Goal: Task Accomplishment & Management: Manage account settings

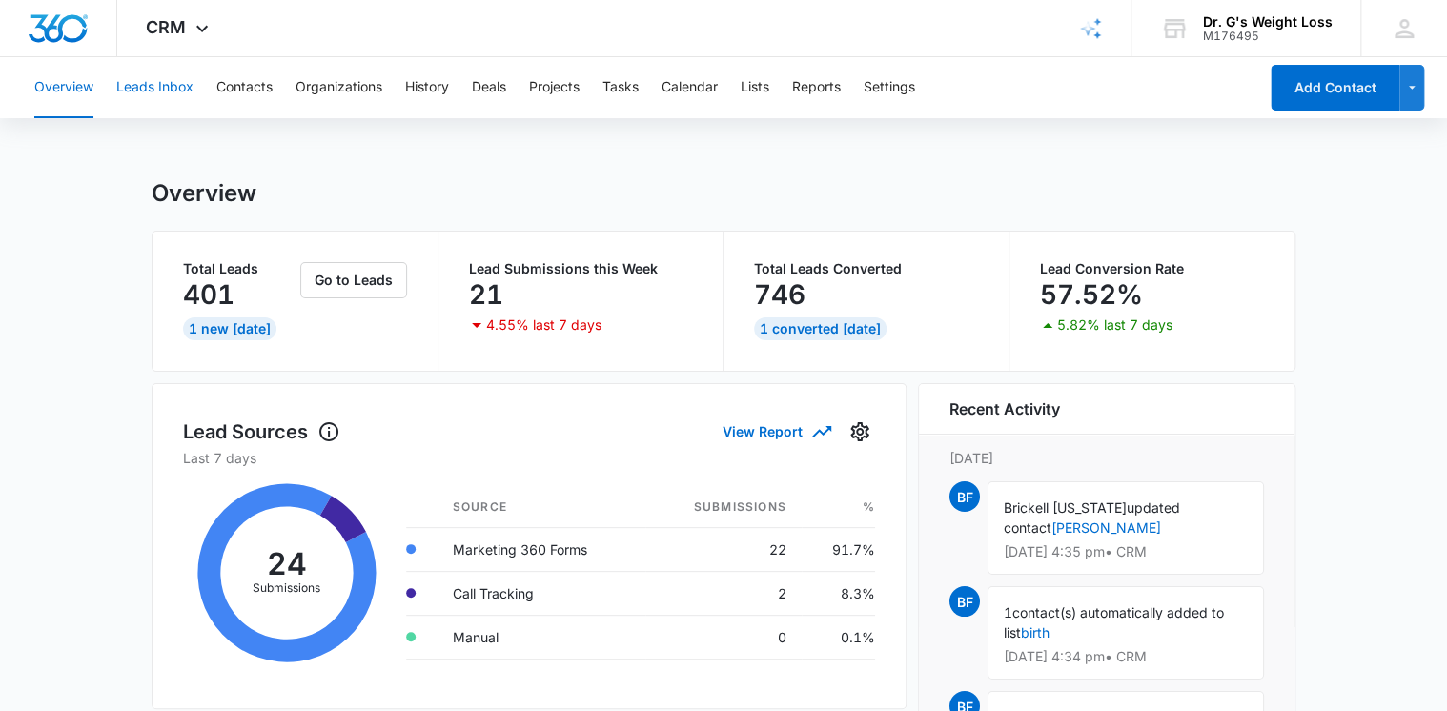
drag, startPoint x: 175, startPoint y: 90, endPoint x: 193, endPoint y: 98, distance: 19.2
click at [174, 91] on button "Leads Inbox" at bounding box center [154, 87] width 77 height 61
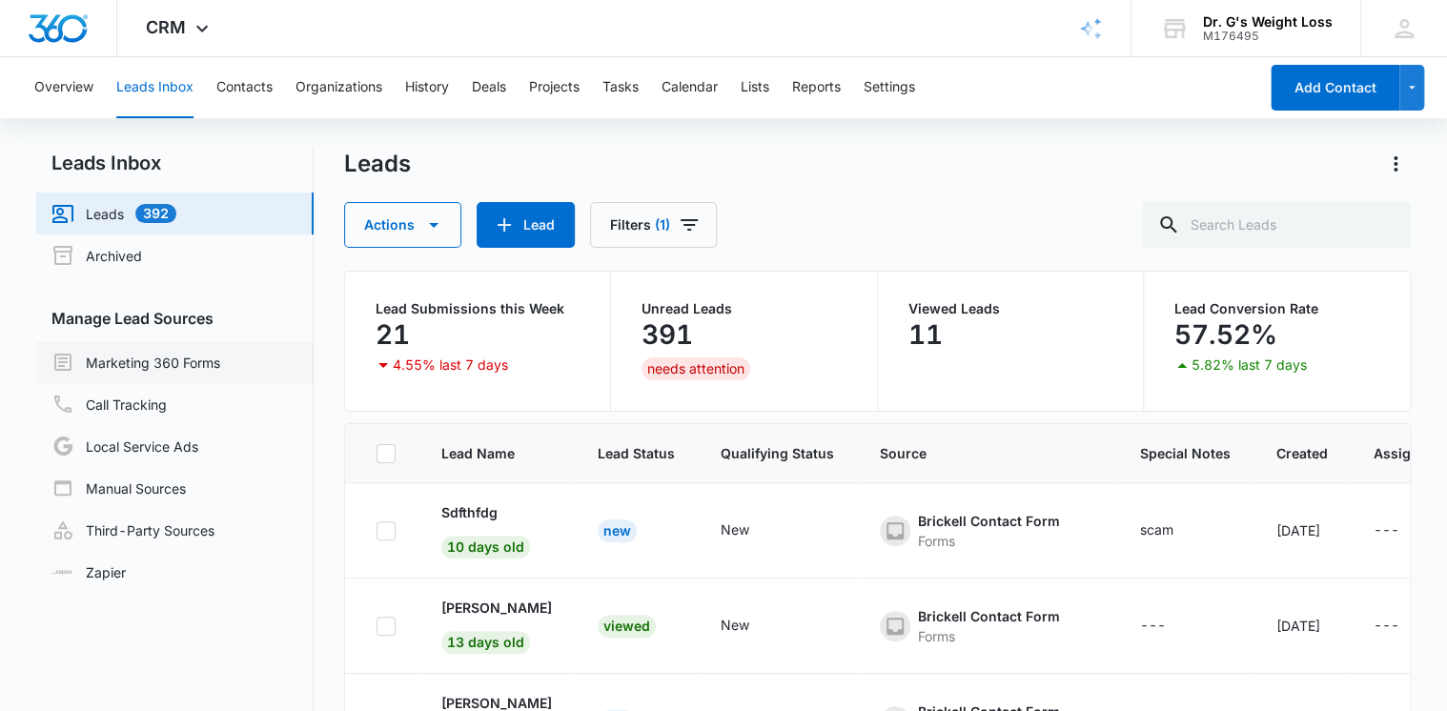
click at [124, 359] on link "Marketing 360 Forms" at bounding box center [135, 362] width 169 height 23
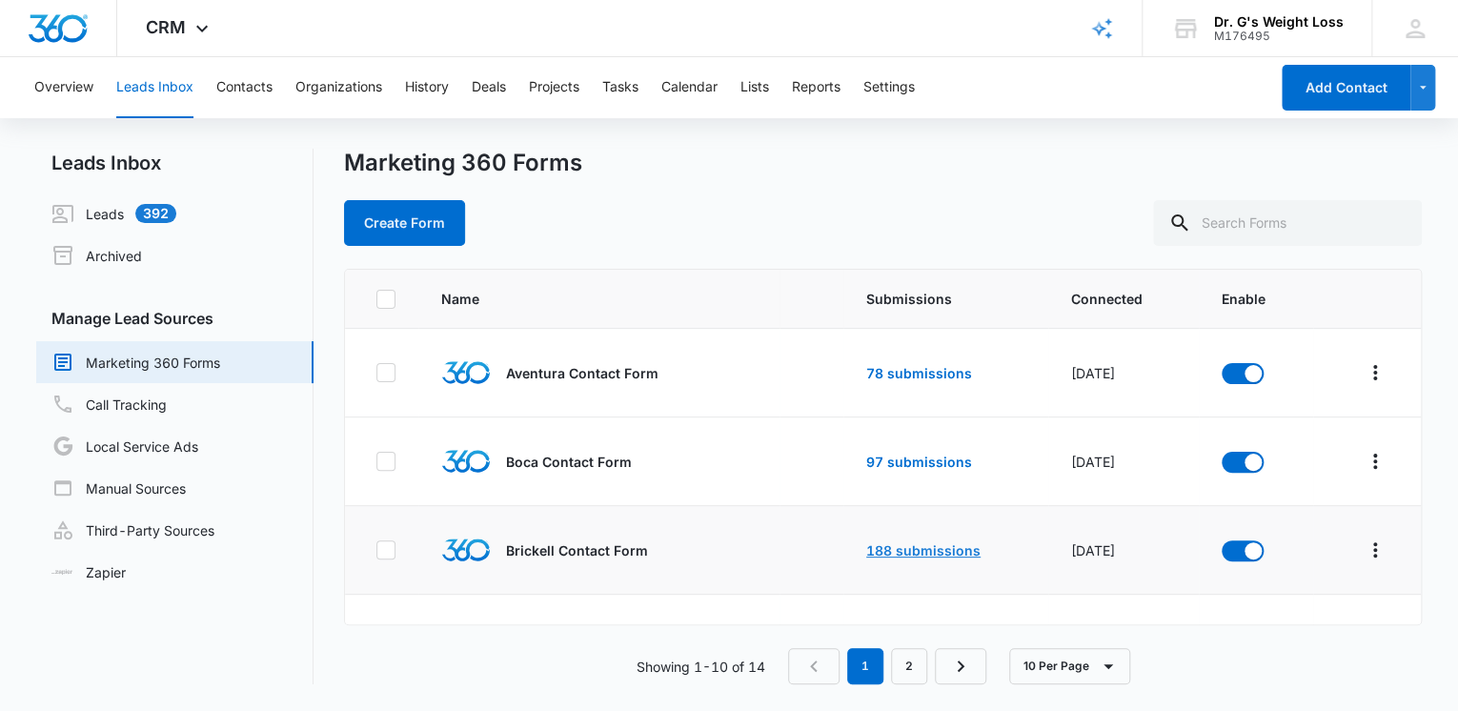
click at [903, 542] on link "188 submissions" at bounding box center [923, 550] width 114 height 16
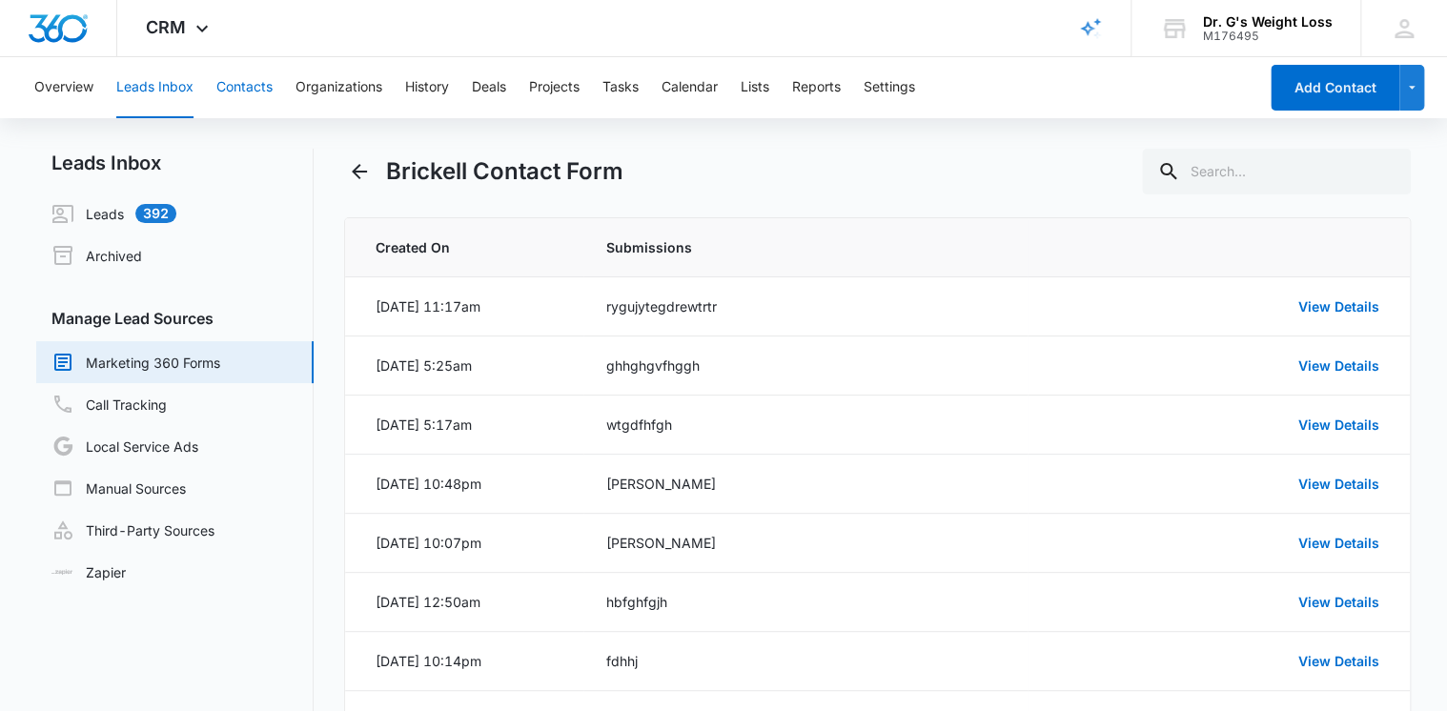
click at [232, 89] on button "Contacts" at bounding box center [244, 87] width 56 height 61
